Goal: Task Accomplishment & Management: Use online tool/utility

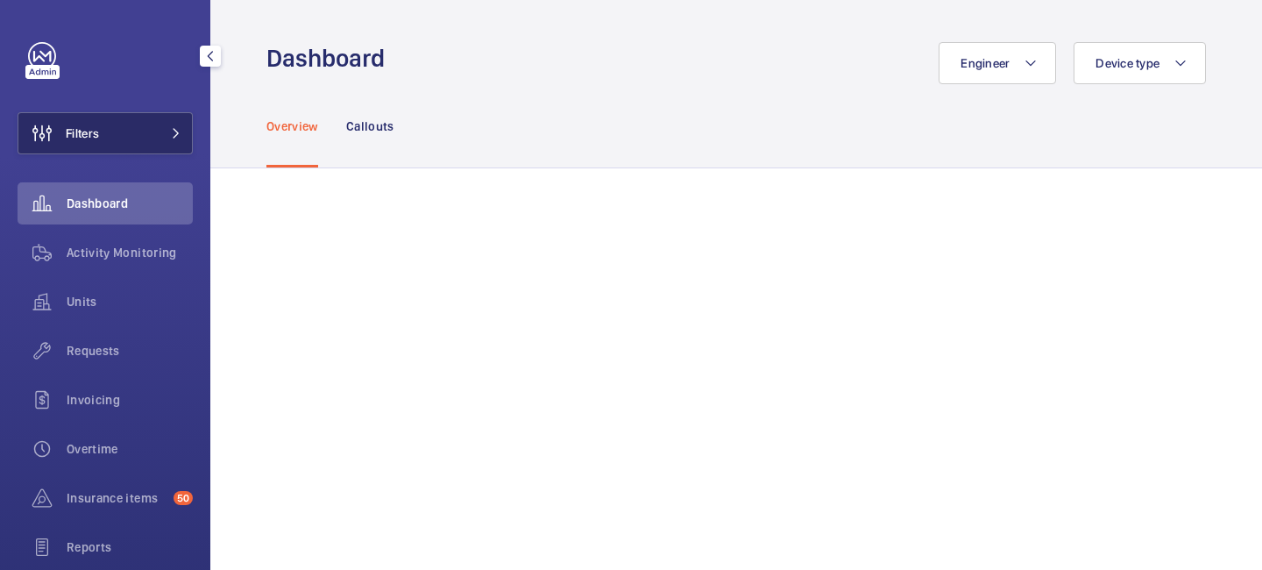
click at [188, 136] on button "Filters" at bounding box center [105, 133] width 175 height 42
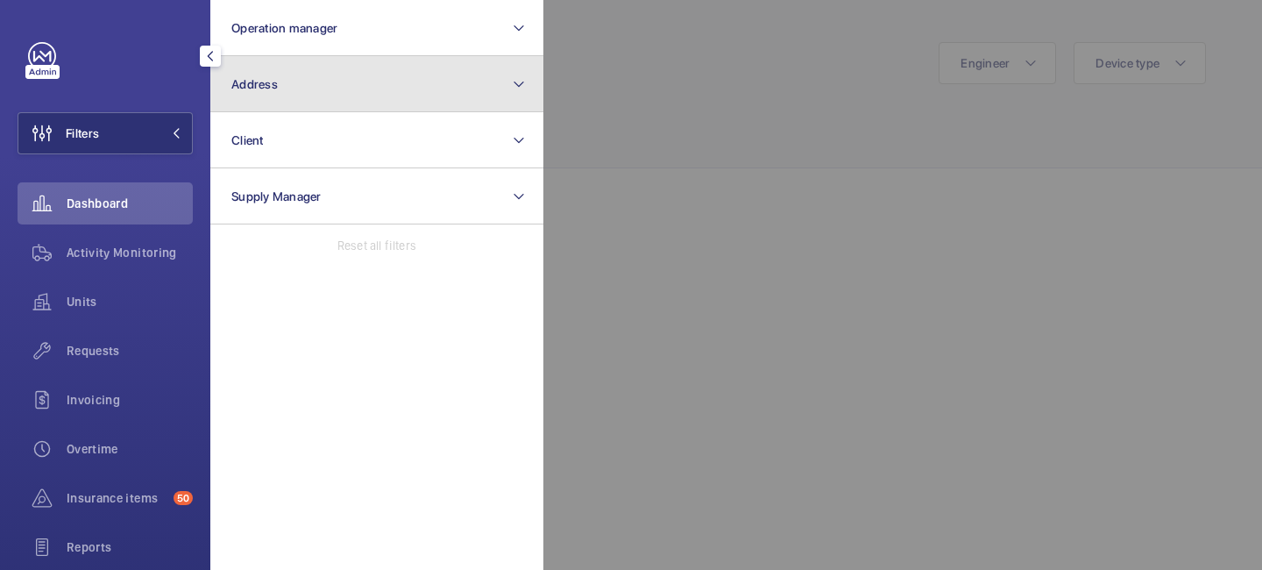
click at [268, 94] on button "Address" at bounding box center [376, 84] width 333 height 56
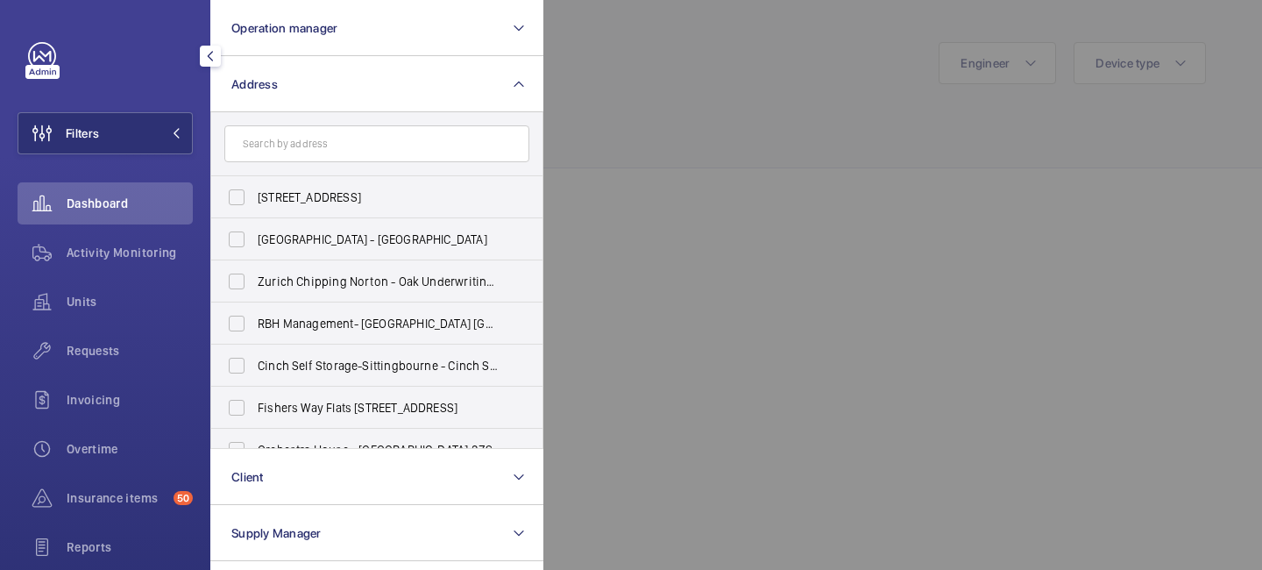
click at [274, 142] on input "text" at bounding box center [376, 143] width 305 height 37
click at [187, 148] on button "Filters" at bounding box center [105, 133] width 175 height 42
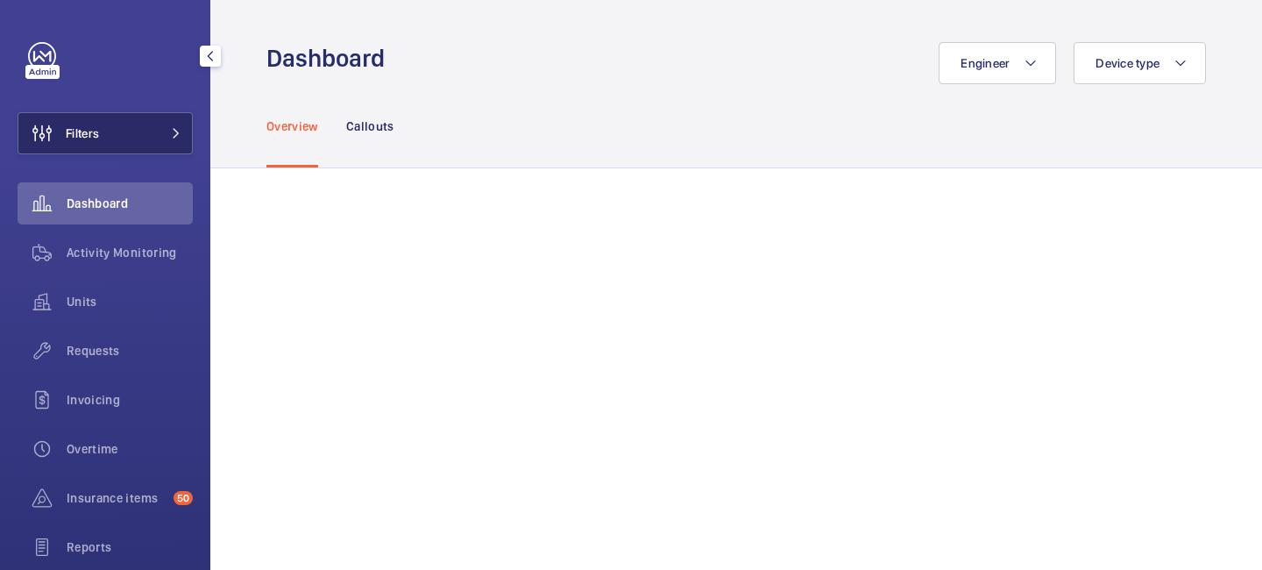
click at [187, 148] on button "Filters" at bounding box center [105, 133] width 175 height 42
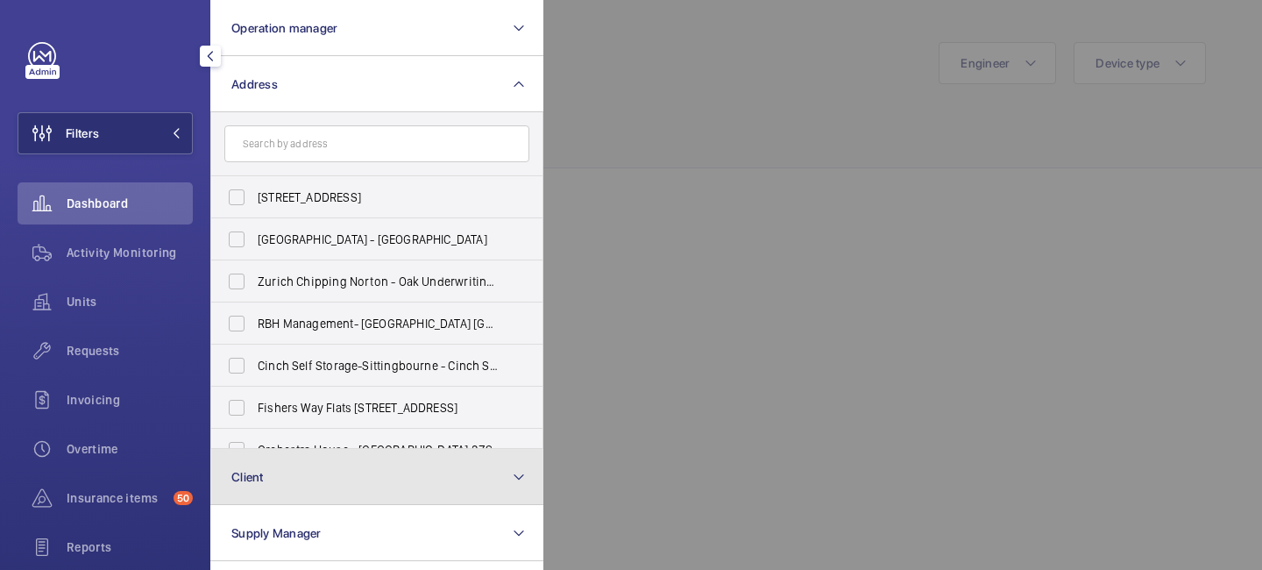
click at [477, 479] on button "Client" at bounding box center [376, 477] width 333 height 56
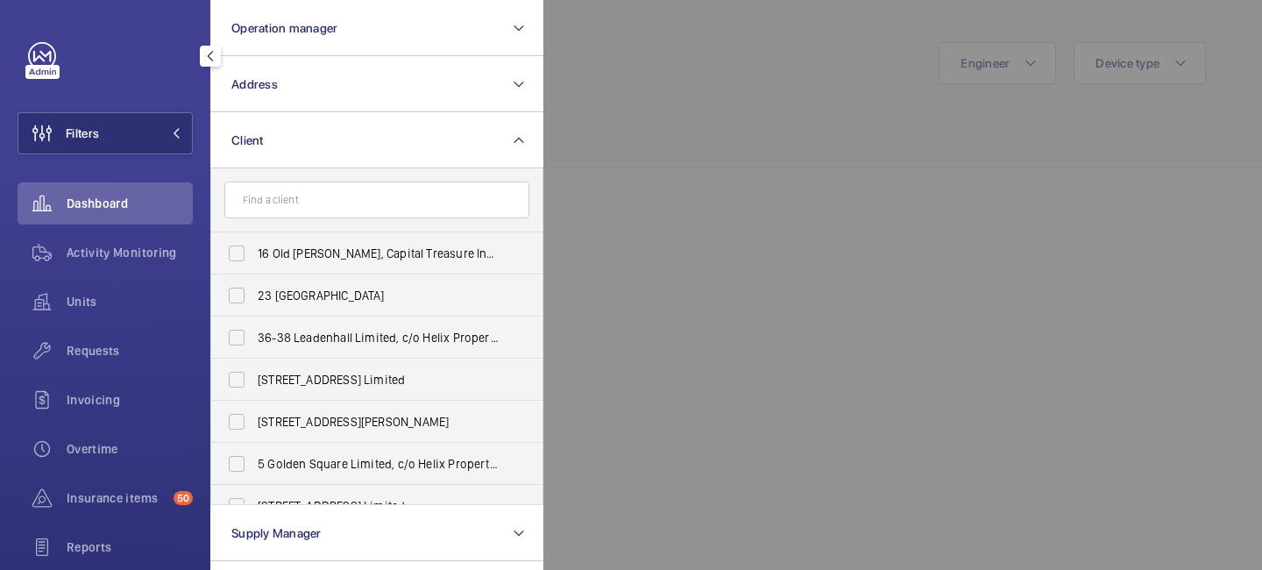
click at [375, 194] on input "text" at bounding box center [376, 199] width 305 height 37
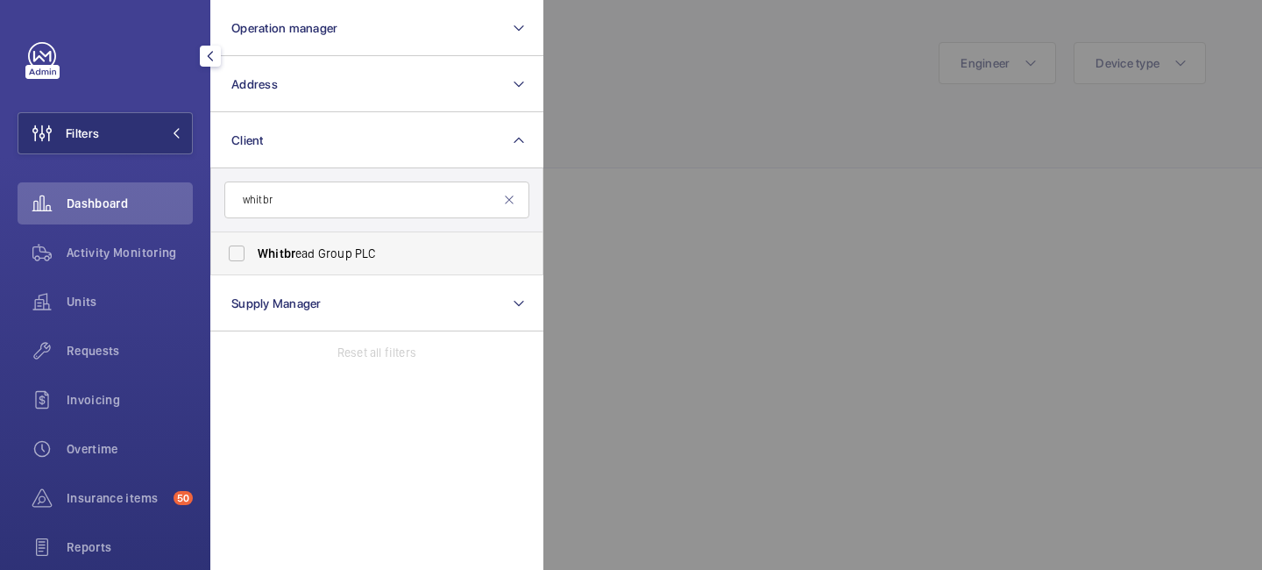
type input "whitbr"
click at [369, 251] on span "Whitbr ead Group PLC" at bounding box center [378, 254] width 241 height 18
click at [254, 251] on input "Whitbr ead Group PLC" at bounding box center [236, 253] width 35 height 35
checkbox input "true"
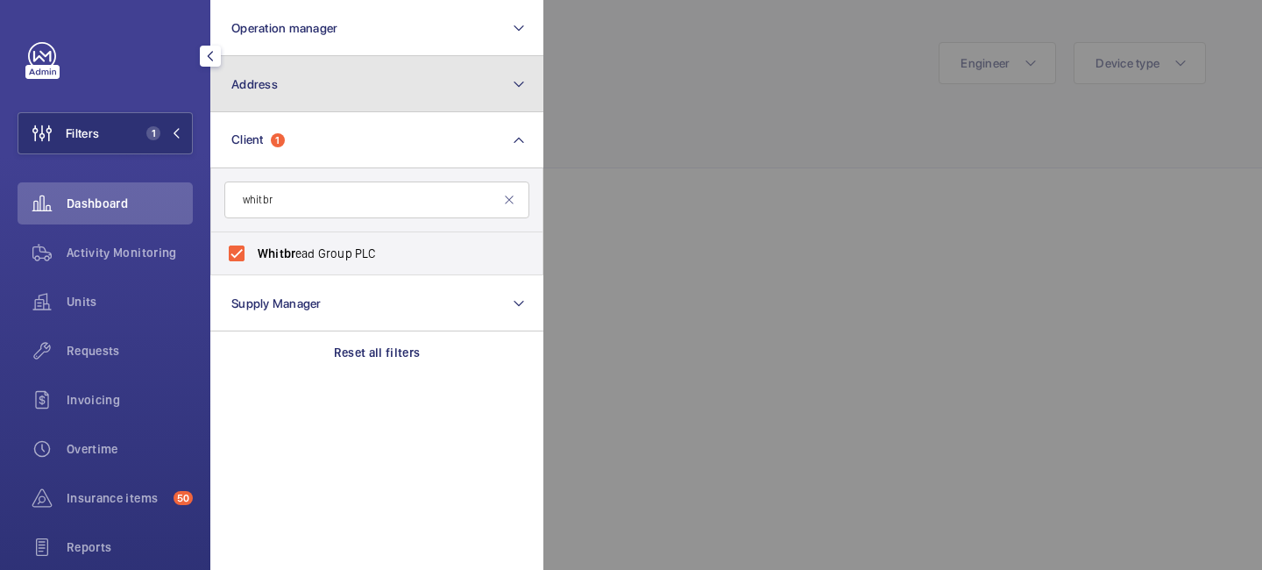
click at [510, 97] on button "Address" at bounding box center [376, 84] width 333 height 56
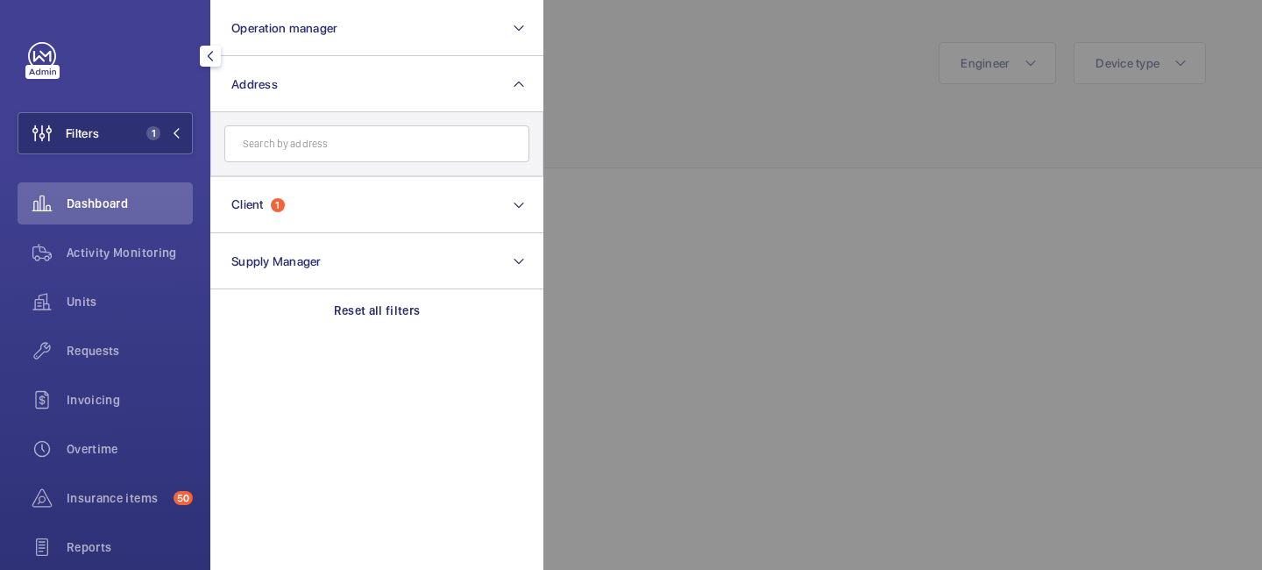
click at [591, 95] on div at bounding box center [1175, 285] width 1262 height 570
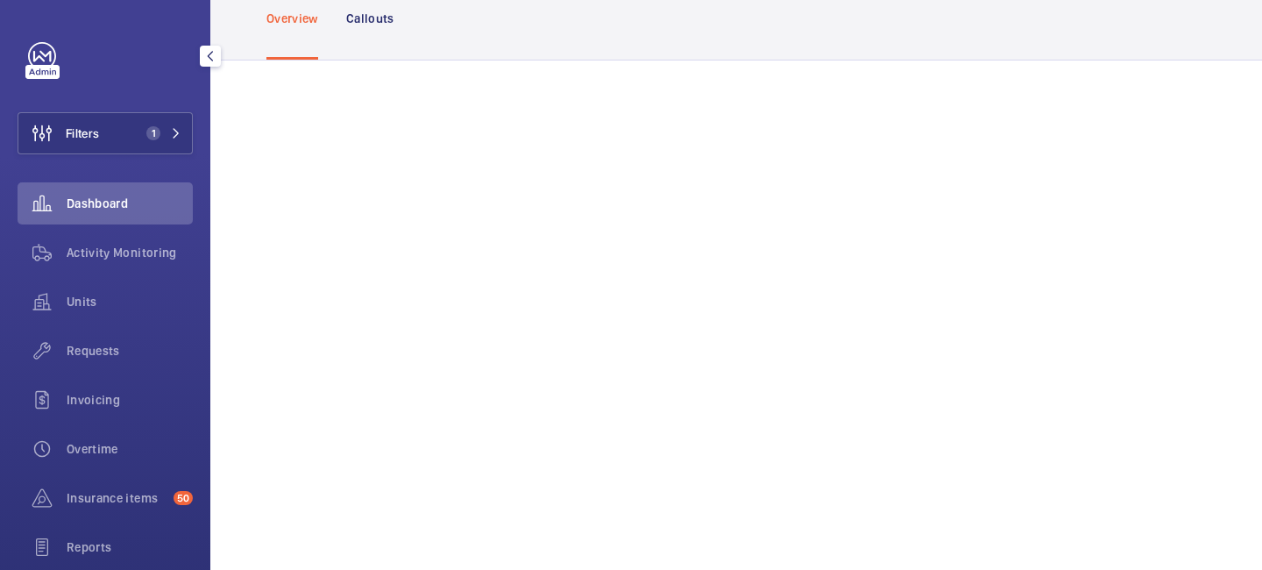
scroll to position [160, 0]
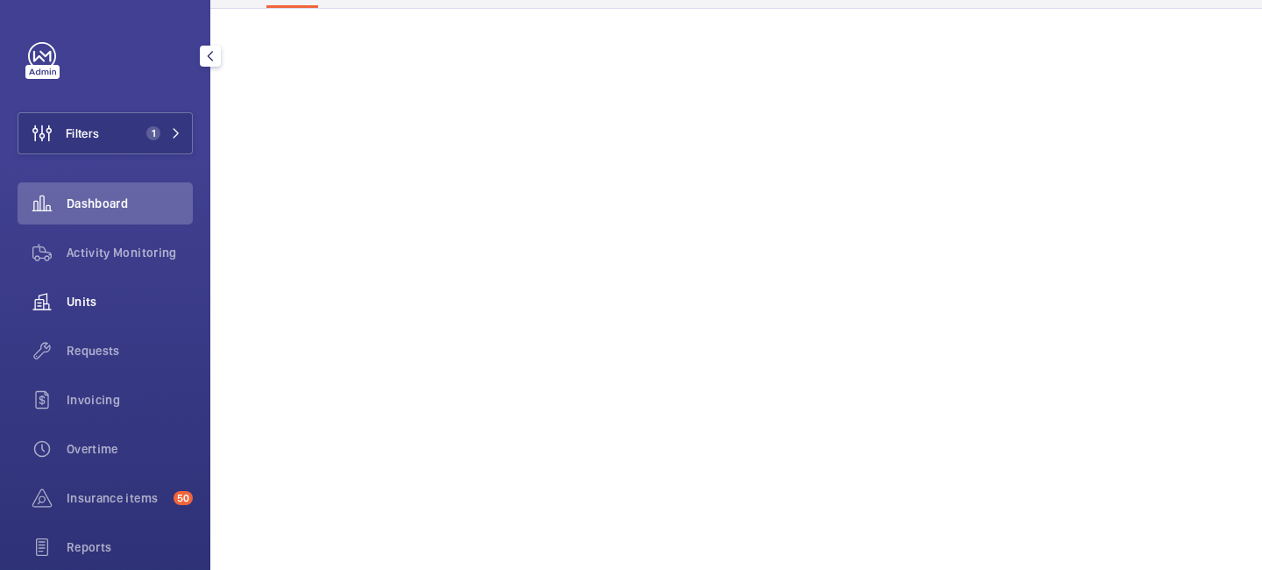
click at [117, 303] on span "Units" at bounding box center [130, 302] width 126 height 18
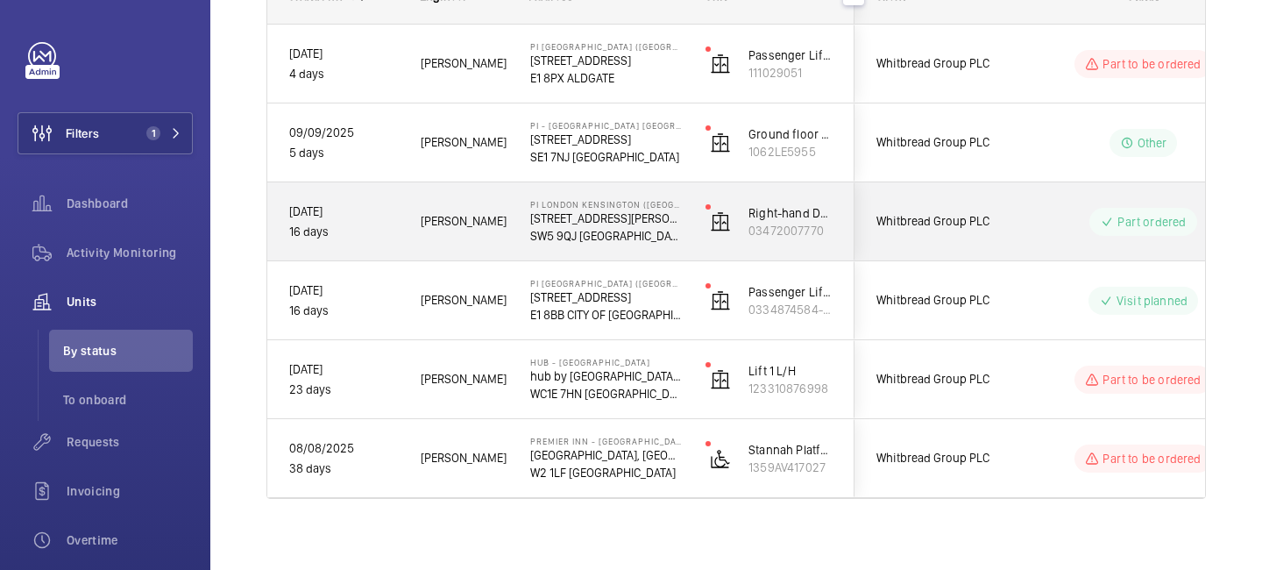
scroll to position [304, 0]
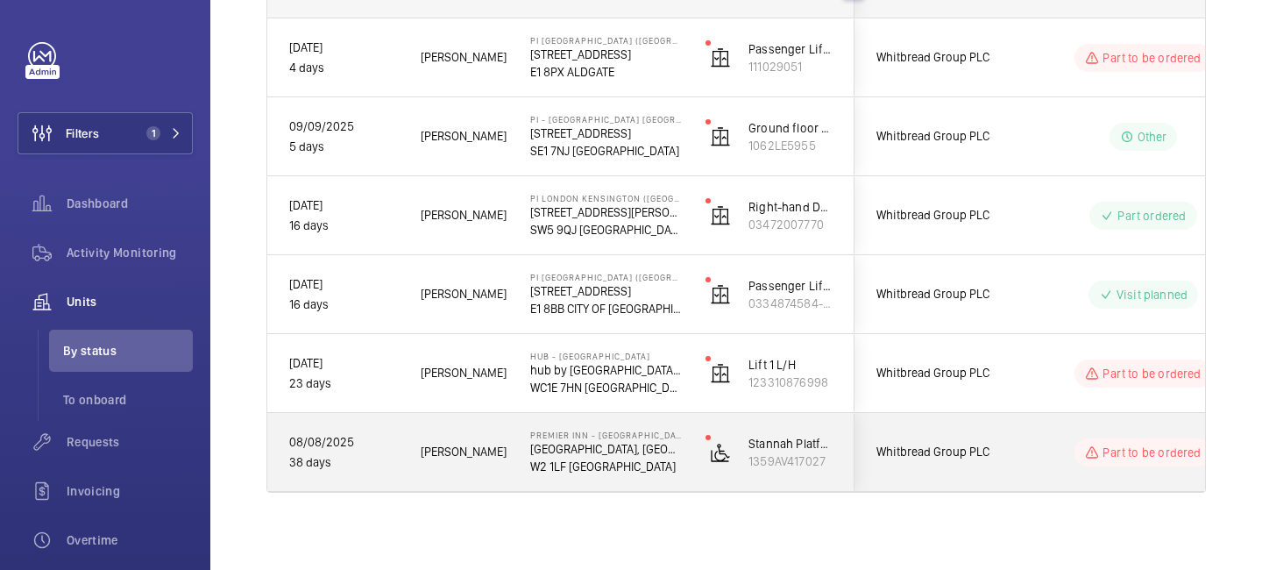
click at [1186, 461] on div "Part to be ordered" at bounding box center [1143, 452] width 137 height 28
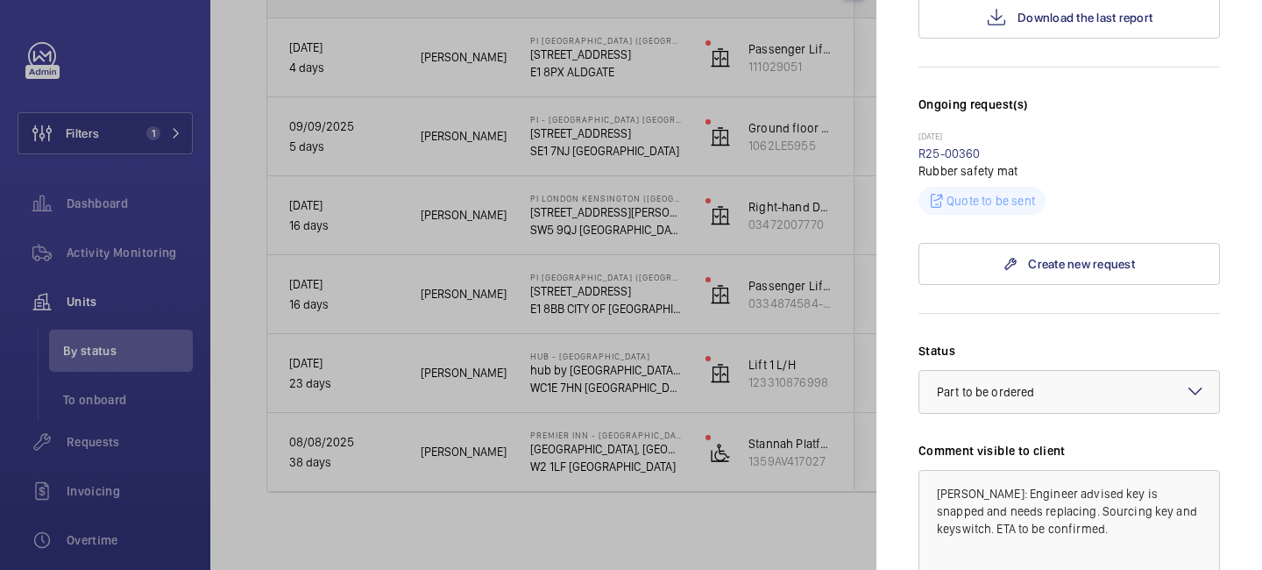
scroll to position [867, 0]
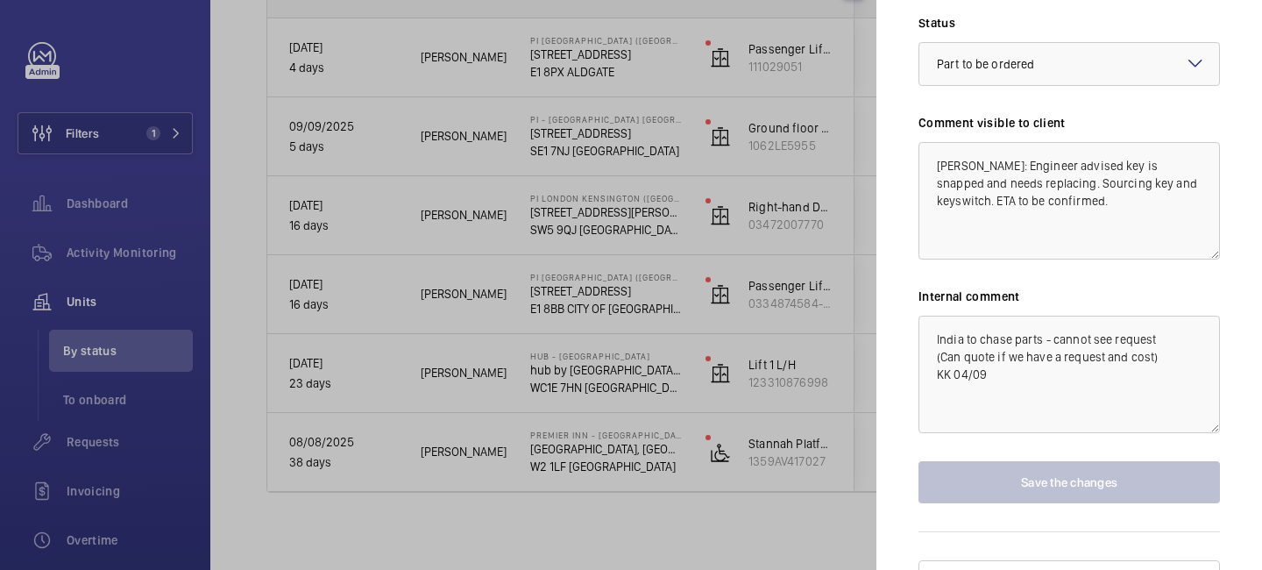
click at [829, 307] on div at bounding box center [631, 285] width 1262 height 570
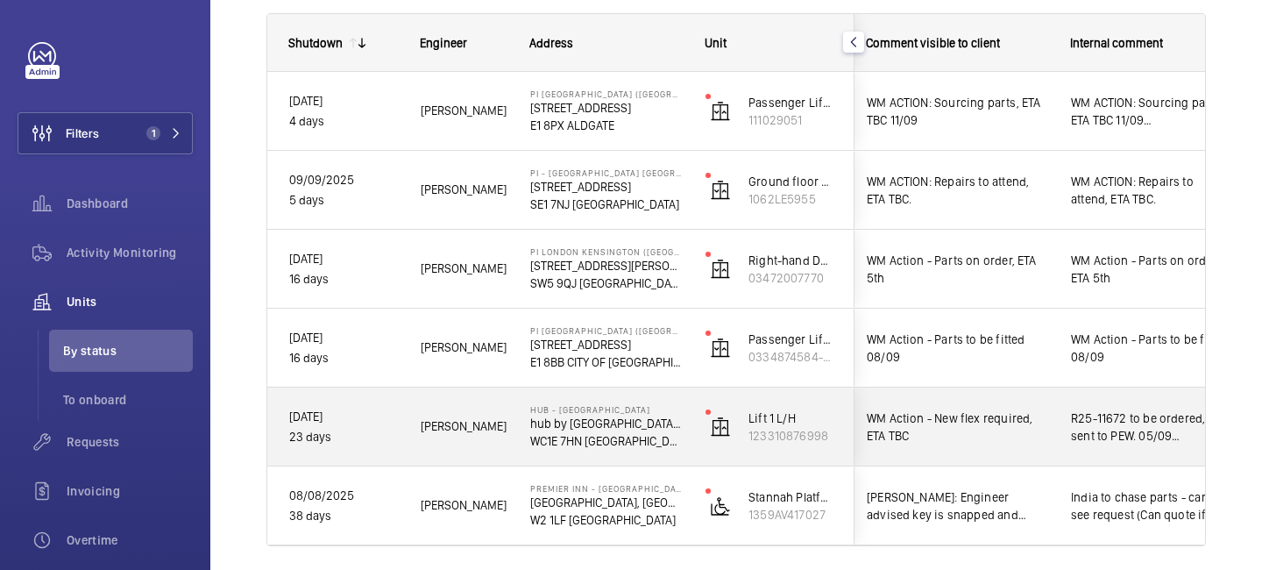
scroll to position [0, 400]
